Goal: Find specific page/section: Find specific page/section

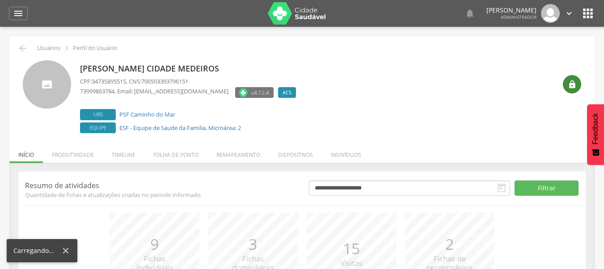
click at [569, 86] on icon "" at bounding box center [572, 84] width 9 height 9
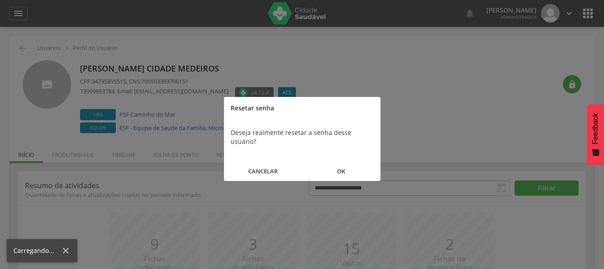
click at [338, 162] on button "OK" at bounding box center [341, 171] width 78 height 19
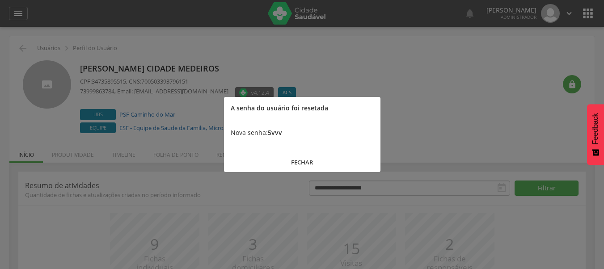
click at [275, 130] on b "5vvv" at bounding box center [275, 132] width 14 height 8
copy b "5vvv"
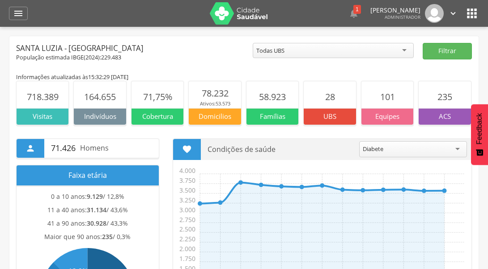
click at [464, 15] on div " 1  Lorem ipsum dolor sit amet, sed do eiusmod tempor incididunt ut labore et…" at bounding box center [258, 13] width 442 height 27
click at [466, 15] on icon "" at bounding box center [472, 13] width 14 height 14
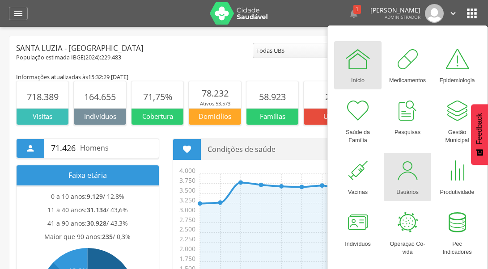
click at [409, 165] on div at bounding box center [407, 170] width 27 height 27
